Goal: Task Accomplishment & Management: Manage account settings

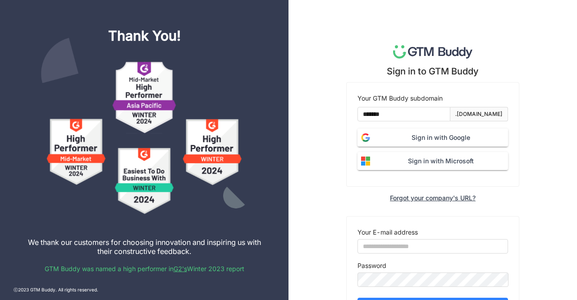
click at [422, 141] on span "Sign in with Google" at bounding box center [440, 137] width 134 height 10
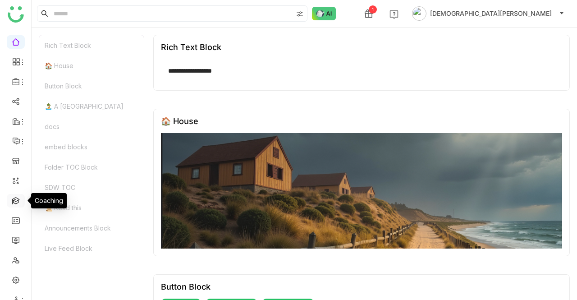
click at [15, 197] on link at bounding box center [16, 200] width 8 height 8
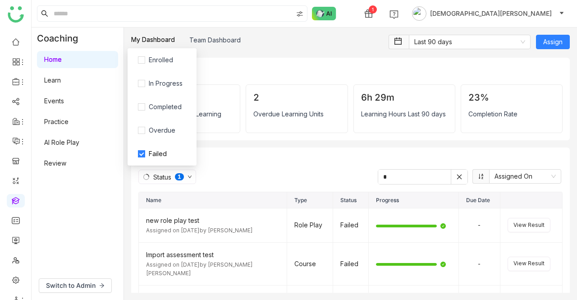
click at [154, 171] on div "Status 0 1 2 3 4 5 6 7 8 9" at bounding box center [167, 176] width 58 height 14
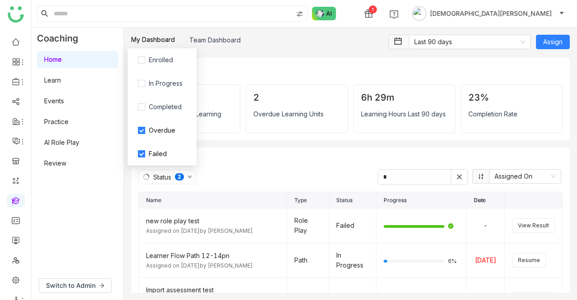
click at [224, 156] on div "Assigned to me Status 0 1 2 3 4 5 6 7 8 9 * Assigned On" at bounding box center [350, 170] width 424 height 30
click at [215, 165] on div "Assigned to me Status 0 1 2 3 4 5 6 7 8 9 * Assigned On" at bounding box center [350, 170] width 424 height 30
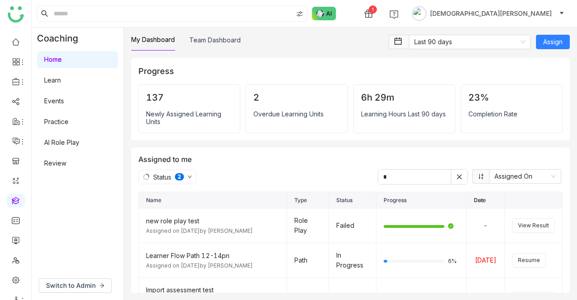
click at [450, 178] on span at bounding box center [458, 176] width 17 height 14
click at [457, 174] on icon at bounding box center [459, 176] width 5 height 5
